Goal: Navigation & Orientation: Find specific page/section

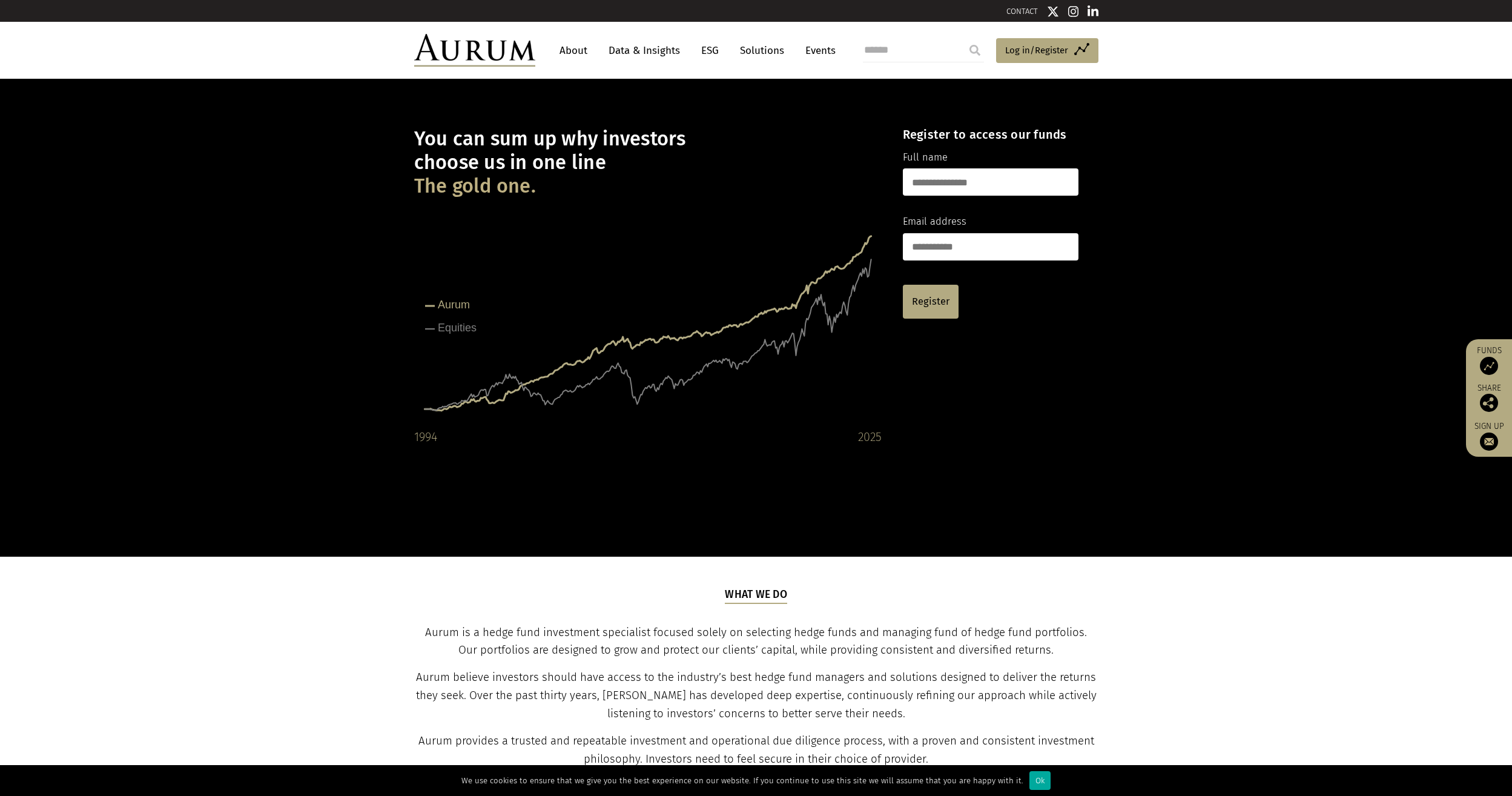
click at [578, 51] on link "About" at bounding box center [574, 50] width 40 height 22
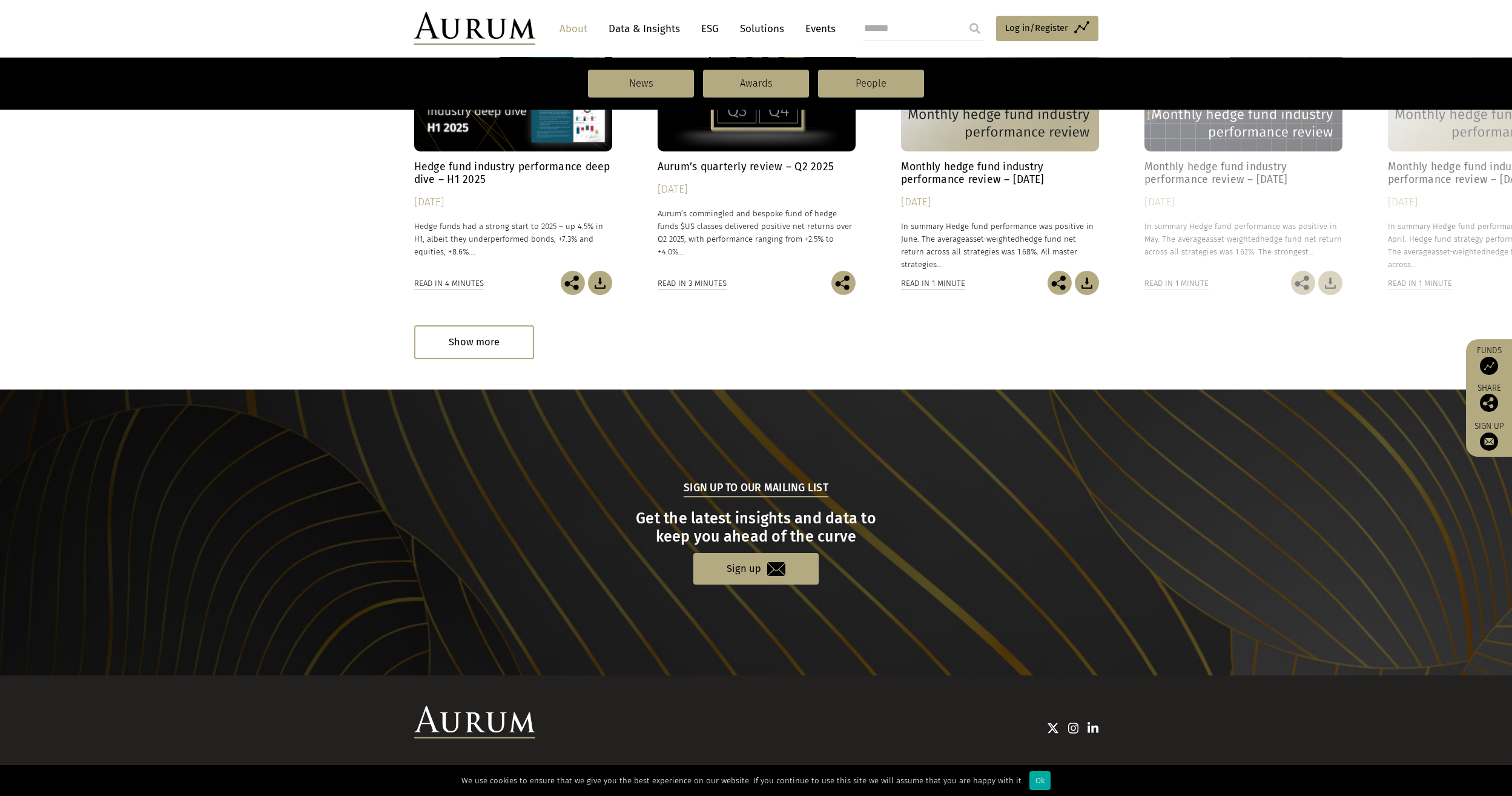
scroll to position [1011, 0]
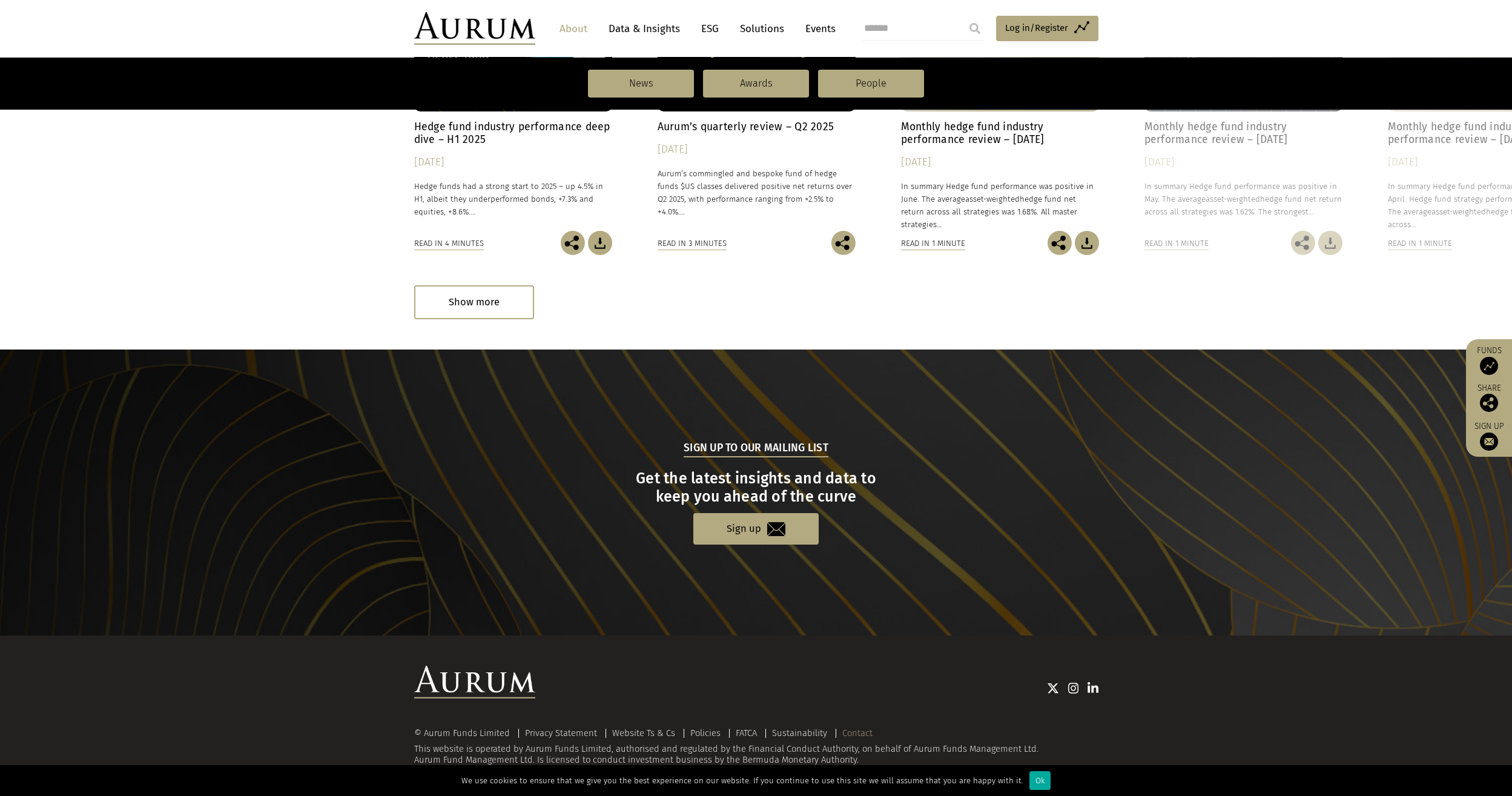
click at [850, 731] on link "Contact" at bounding box center [858, 733] width 30 height 11
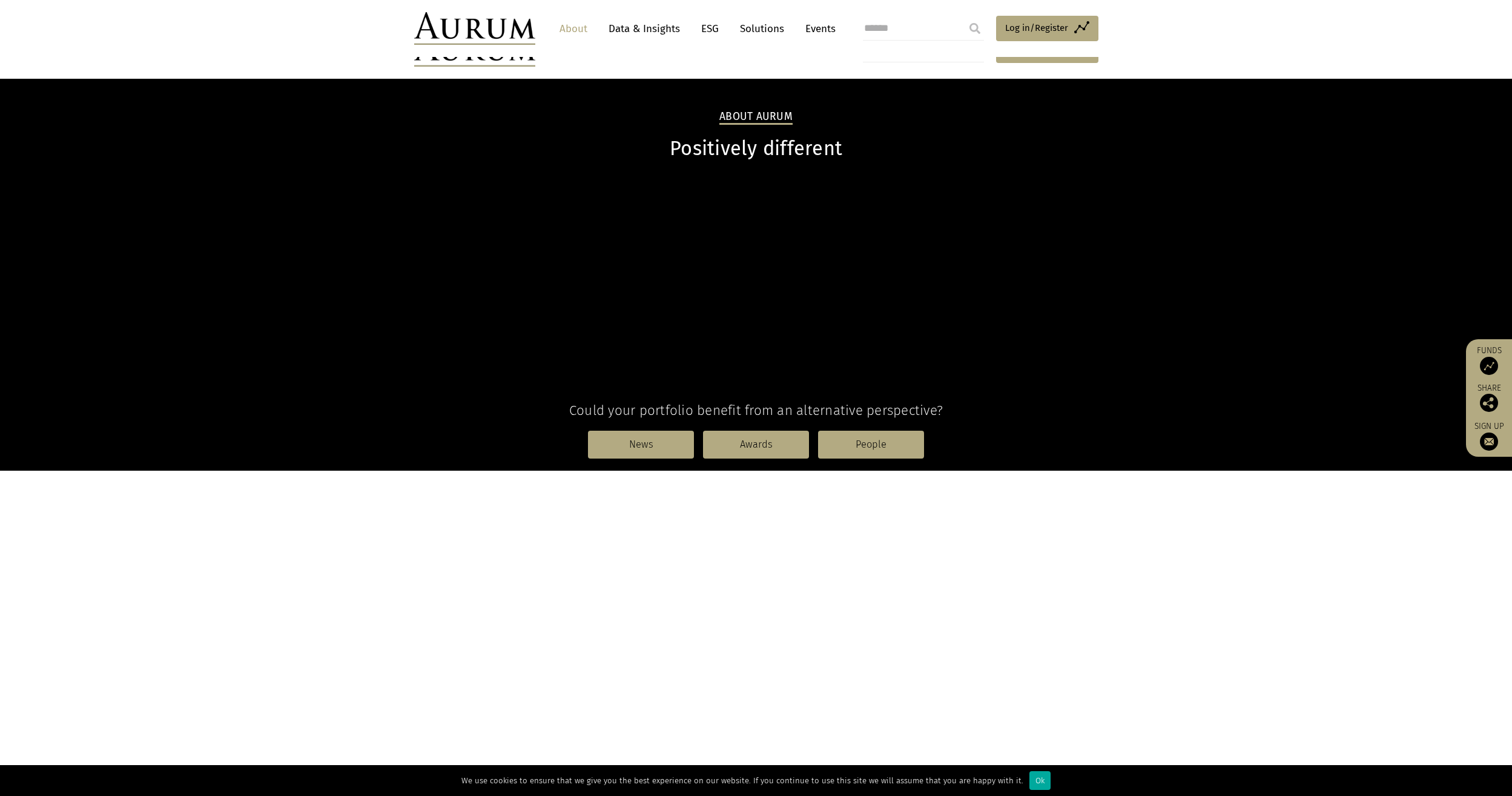
scroll to position [1011, 0]
